Goal: Task Accomplishment & Management: Manage account settings

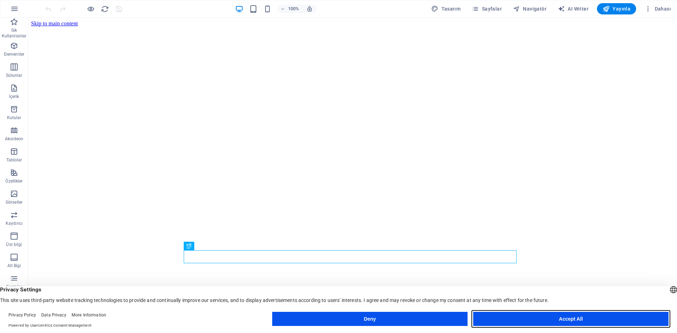
click at [557, 317] on button "Accept All" at bounding box center [570, 319] width 195 height 14
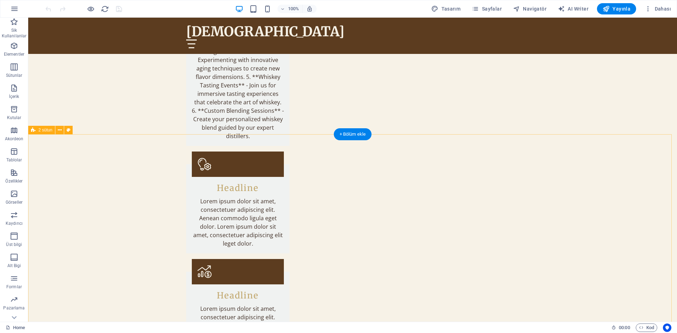
scroll to position [952, 0]
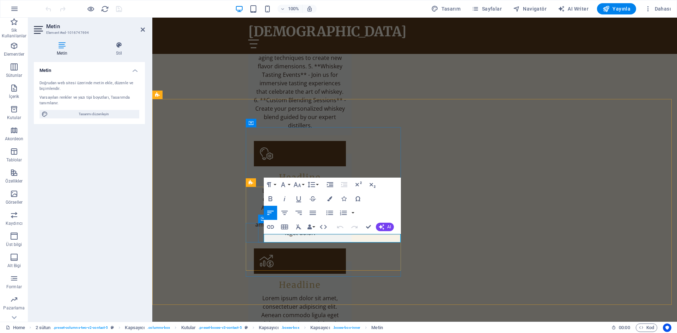
drag, startPoint x: 304, startPoint y: 239, endPoint x: 257, endPoint y: 237, distance: 47.0
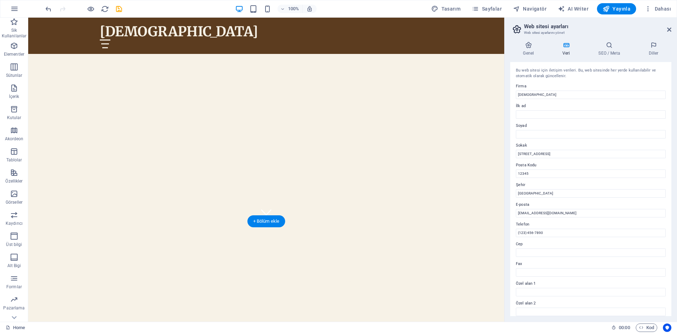
scroll to position [0, 0]
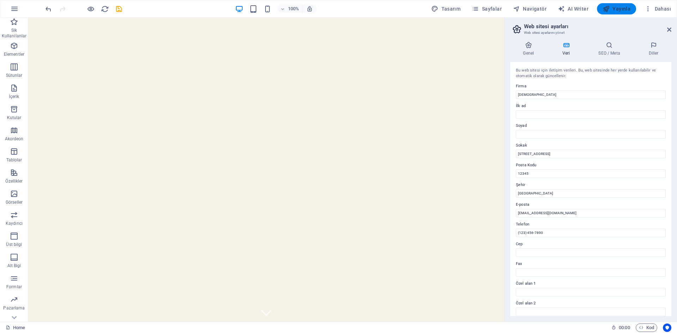
click at [621, 8] on span "Yayınla" at bounding box center [617, 8] width 28 height 7
checkbox input "false"
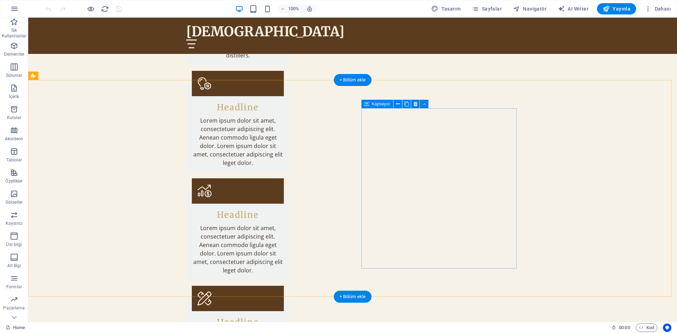
scroll to position [1023, 0]
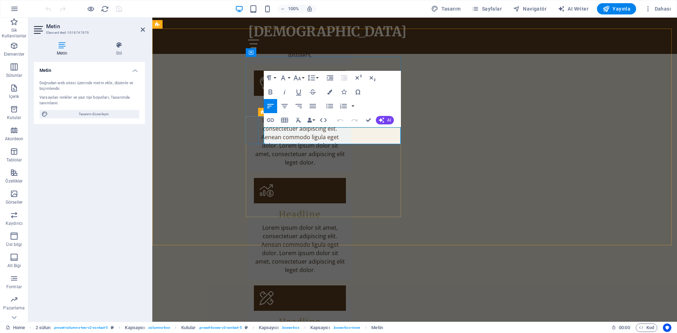
drag, startPoint x: 316, startPoint y: 140, endPoint x: 259, endPoint y: 129, distance: 57.8
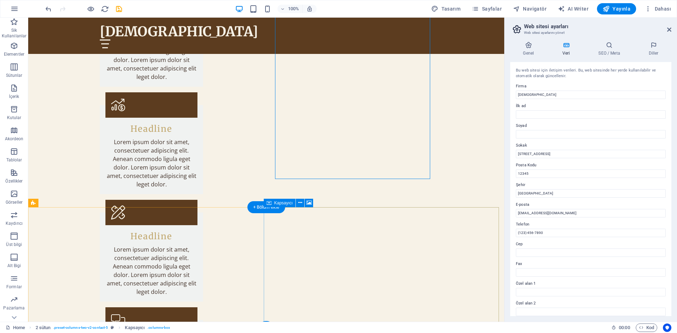
scroll to position [1109, 0]
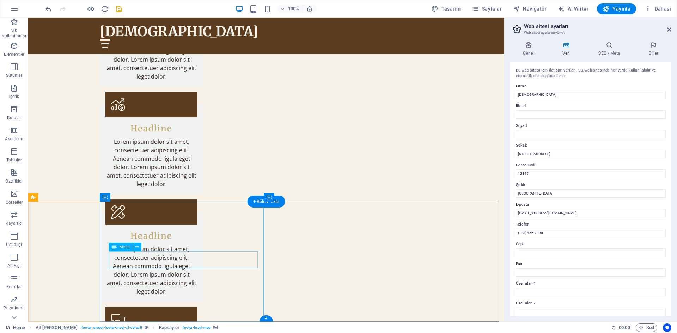
click at [136, 249] on icon at bounding box center [137, 247] width 4 height 7
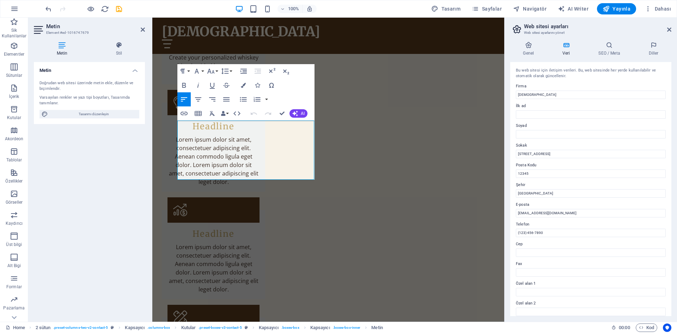
scroll to position [1003, 0]
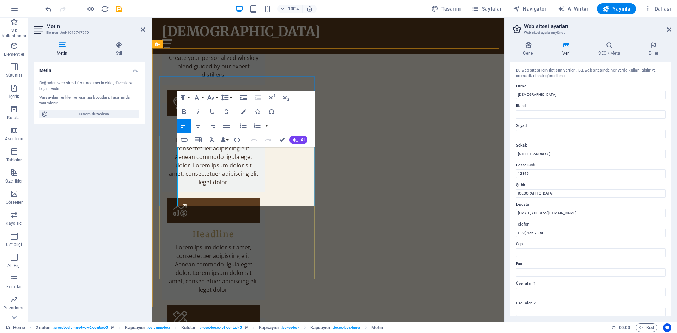
drag, startPoint x: 178, startPoint y: 151, endPoint x: 235, endPoint y: 187, distance: 67.8
copy div "[PERSON_NAME] Offices [STREET_ADDRESS][PERSON_NAME]"
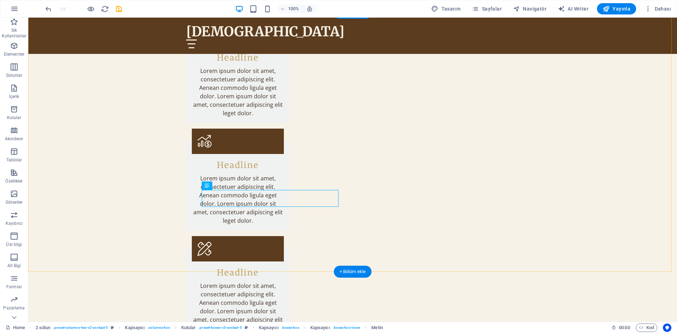
scroll to position [1109, 0]
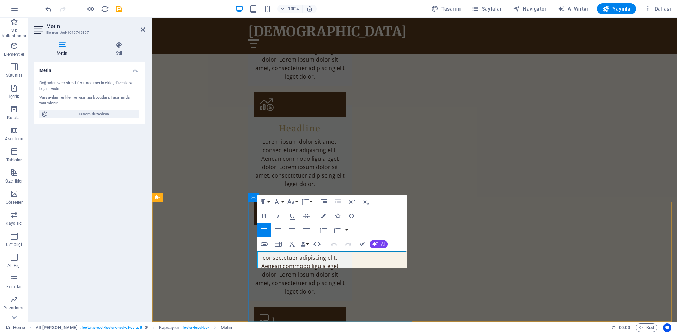
drag, startPoint x: 310, startPoint y: 262, endPoint x: 250, endPoint y: 253, distance: 60.4
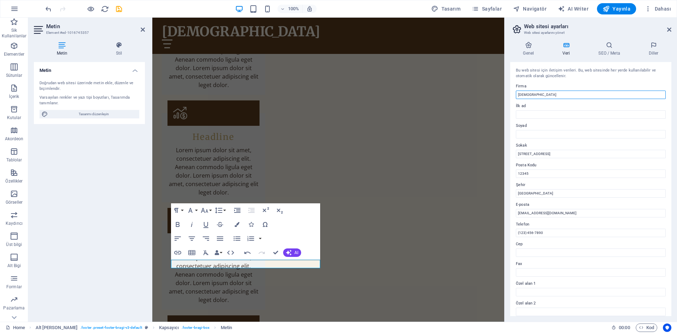
click at [549, 93] on input "[DEMOGRAPHIC_DATA]" at bounding box center [591, 95] width 150 height 8
type input "whisman1881 LTD"
click at [553, 154] on input "[STREET_ADDRESS]" at bounding box center [591, 154] width 150 height 8
drag, startPoint x: 707, startPoint y: 172, endPoint x: 466, endPoint y: 148, distance: 243.1
click at [558, 156] on input "[STREET_ADDRESS]" at bounding box center [591, 154] width 150 height 8
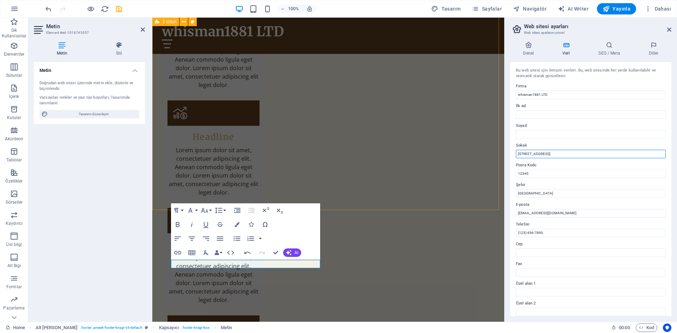
drag, startPoint x: 708, startPoint y: 175, endPoint x: 491, endPoint y: 154, distance: 218.9
type input "2"
paste input "[PERSON_NAME] Offices [STREET_ADDRESS][PERSON_NAME]"
click at [540, 153] on input "[PERSON_NAME] Offices [STREET_ADDRESS][PERSON_NAME]" at bounding box center [591, 154] width 150 height 8
click at [581, 153] on input "[PERSON_NAME] Offices [STREET_ADDRESS][PERSON_NAME]" at bounding box center [591, 154] width 150 height 8
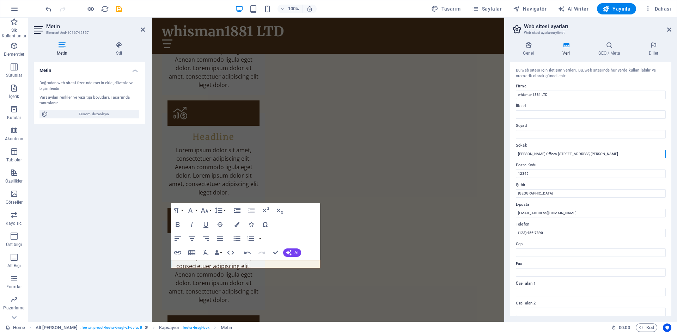
drag, startPoint x: 584, startPoint y: 153, endPoint x: 617, endPoint y: 153, distance: 33.5
click at [617, 153] on input "[PERSON_NAME] Offices [STREET_ADDRESS][PERSON_NAME]" at bounding box center [591, 154] width 150 height 8
type input "[PERSON_NAME] Offices [STREET_ADDRESS][PERSON_NAME]"
click at [594, 177] on input "12345" at bounding box center [591, 174] width 150 height 8
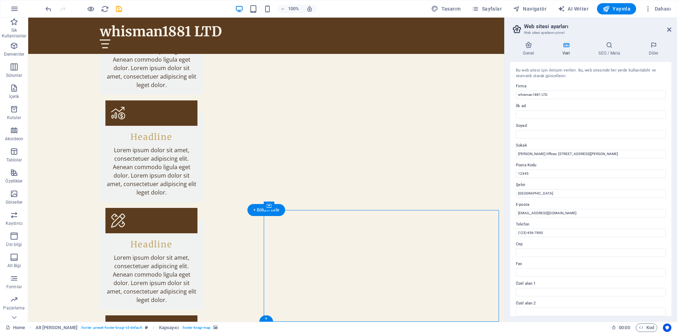
select select "px"
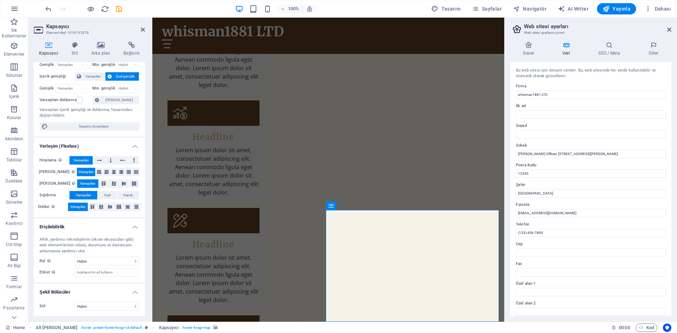
scroll to position [0, 0]
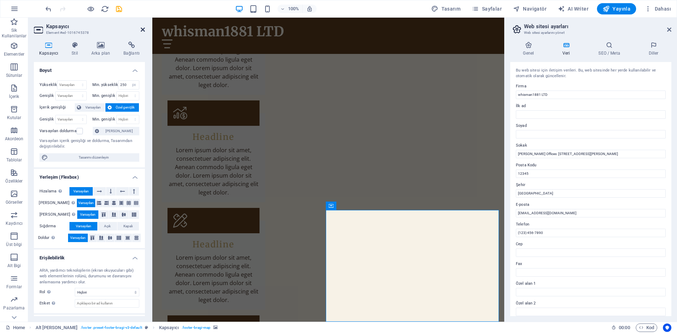
drag, startPoint x: 143, startPoint y: 29, endPoint x: 115, endPoint y: 14, distance: 32.2
click at [143, 29] on icon at bounding box center [143, 30] width 4 height 6
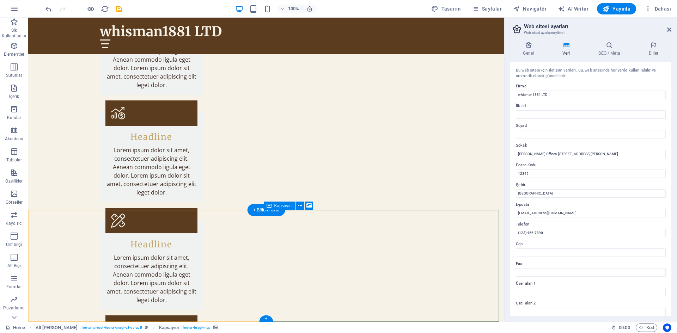
select select "px"
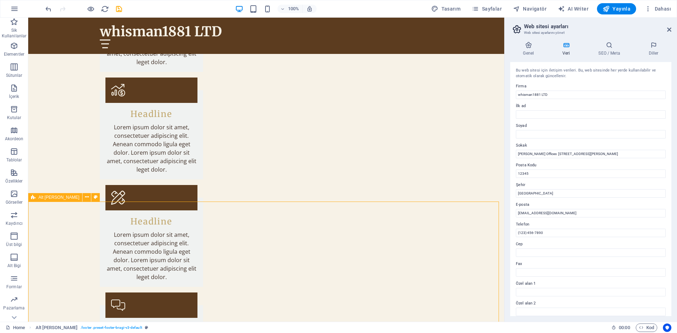
scroll to position [1134, 0]
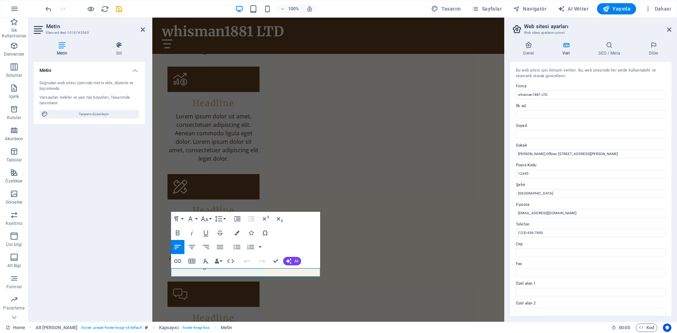
drag, startPoint x: 217, startPoint y: 273, endPoint x: 137, endPoint y: 266, distance: 79.7
click at [152, 266] on html "Skip to main content whisman1881 LTD Home About Us Services Special Offers Cont…" at bounding box center [328, 76] width 352 height 2387
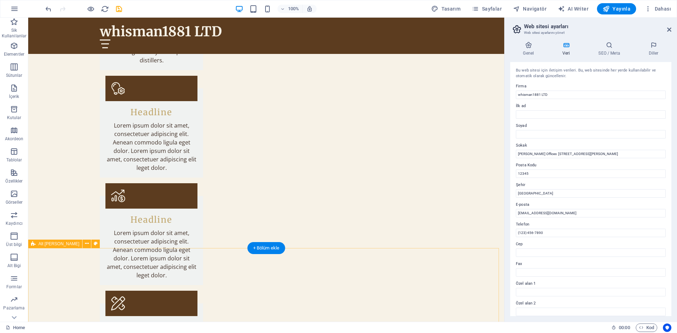
scroll to position [1011, 0]
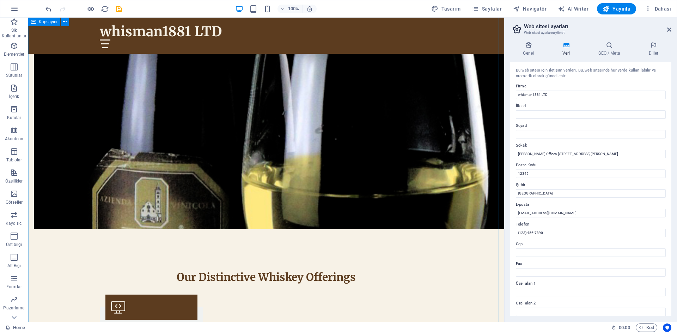
scroll to position [447, 0]
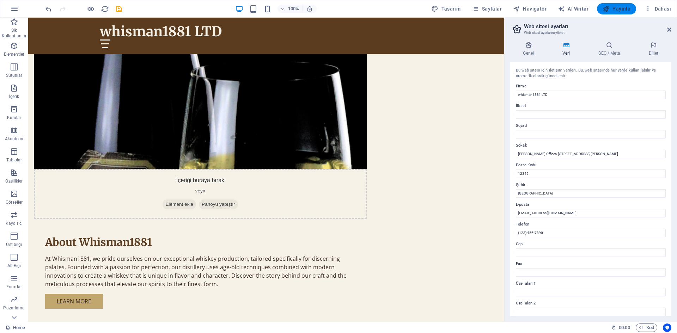
click at [622, 7] on span "Yayınla" at bounding box center [617, 8] width 28 height 7
checkbox input "false"
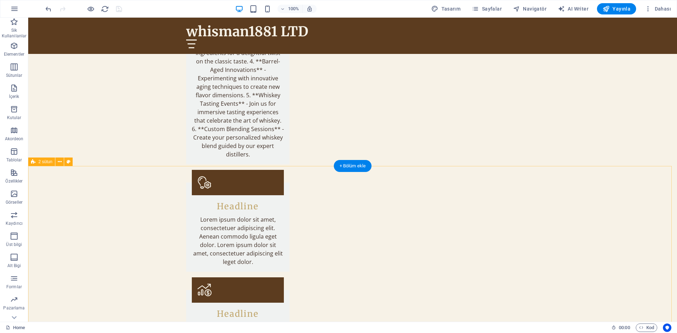
scroll to position [941, 0]
